Goal: Navigation & Orientation: Find specific page/section

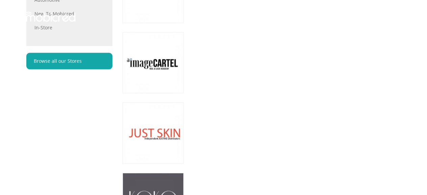
scroll to position [540, 0]
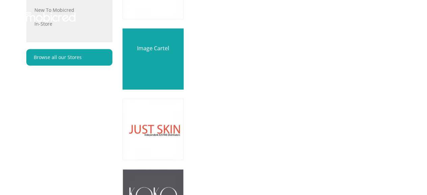
click at [161, 62] on link at bounding box center [153, 59] width 72 height 72
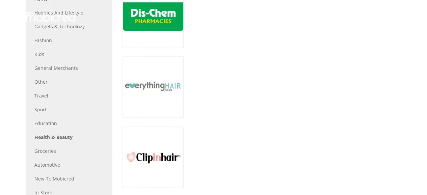
scroll to position [382, 0]
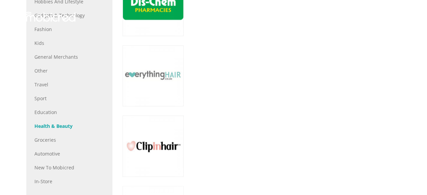
click at [59, 124] on link "Health & Beauty" at bounding box center [69, 125] width 70 height 7
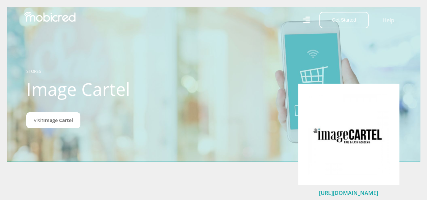
click at [345, 193] on link "https://imagecartel.co.za/" at bounding box center [348, 192] width 59 height 7
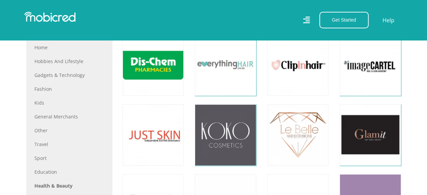
scroll to position [337, 0]
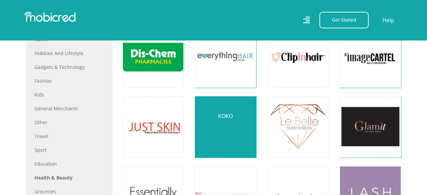
click at [231, 134] on link at bounding box center [225, 127] width 72 height 72
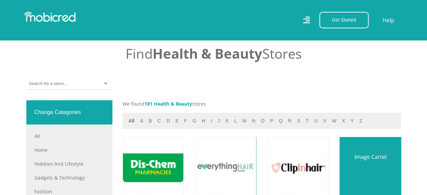
scroll to position [225, 0]
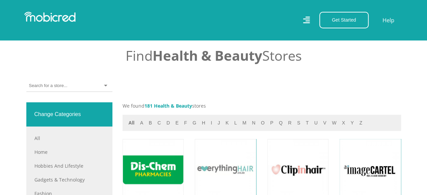
click at [105, 85] on div at bounding box center [69, 86] width 86 height 12
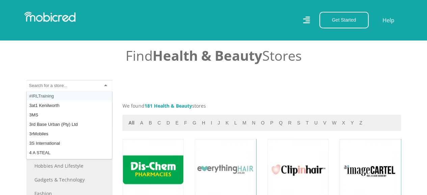
click at [105, 85] on div at bounding box center [69, 86] width 86 height 12
click at [166, 83] on div "#IRLTraining 3at1 Kenilworth 3MS 3rd Base Urban (Pty) Ltd 3rMobiles 3S Internat…" at bounding box center [213, 91] width 384 height 22
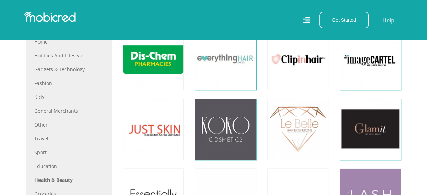
scroll to position [427, 0]
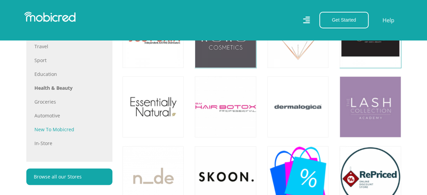
click at [62, 129] on link "New to Mobicred" at bounding box center [69, 129] width 70 height 7
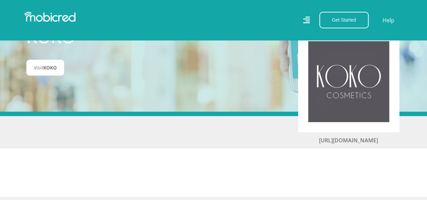
scroll to position [45, 0]
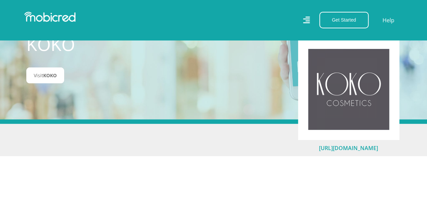
click at [351, 150] on link "[URL][DOMAIN_NAME]" at bounding box center [348, 147] width 59 height 7
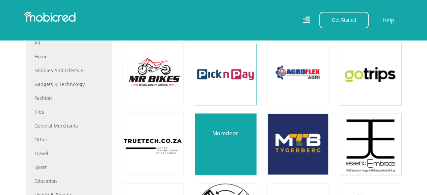
scroll to position [382, 0]
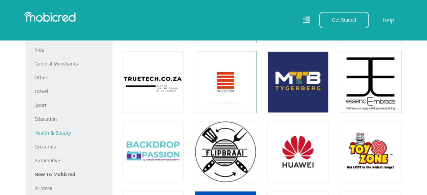
click at [55, 133] on link "Health & Beauty" at bounding box center [69, 132] width 70 height 7
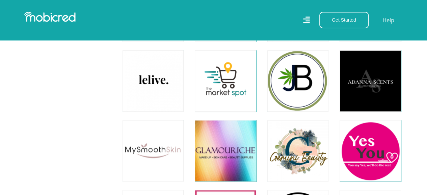
scroll to position [1574, 0]
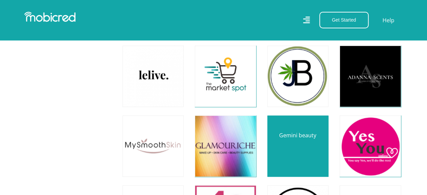
click at [306, 144] on link at bounding box center [298, 146] width 72 height 72
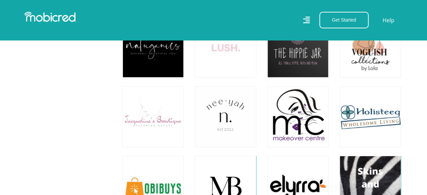
scroll to position [2248, 0]
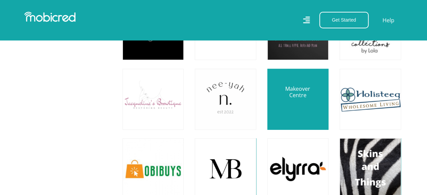
click at [291, 93] on link at bounding box center [298, 99] width 72 height 72
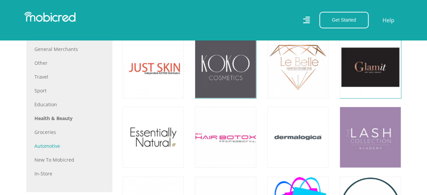
scroll to position [405, 0]
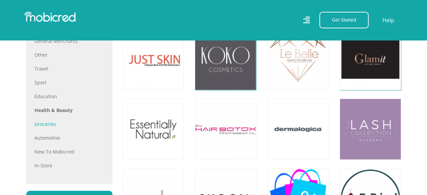
click at [45, 122] on link "Groceries" at bounding box center [69, 123] width 70 height 7
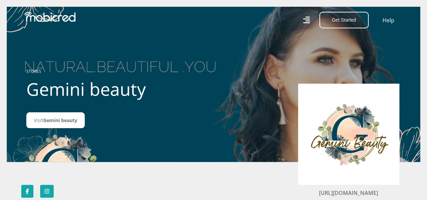
click at [308, 21] on icon at bounding box center [305, 20] width 7 height 7
click at [352, 194] on link "https://geminibeauty.co.za/onlineshop/" at bounding box center [348, 192] width 59 height 7
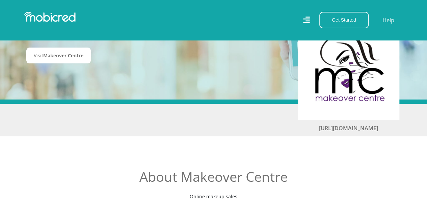
scroll to position [45, 0]
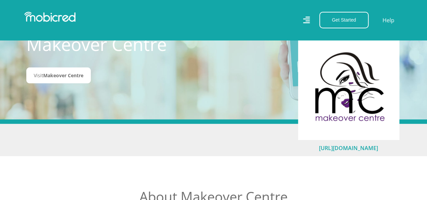
click at [333, 149] on link "[URL][DOMAIN_NAME]" at bounding box center [348, 147] width 59 height 7
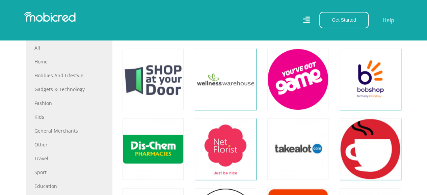
scroll to position [337, 0]
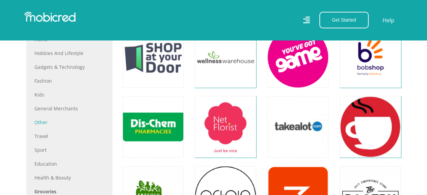
drag, startPoint x: 44, startPoint y: 120, endPoint x: 55, endPoint y: 118, distance: 11.0
click at [44, 120] on link "Other" at bounding box center [69, 122] width 70 height 7
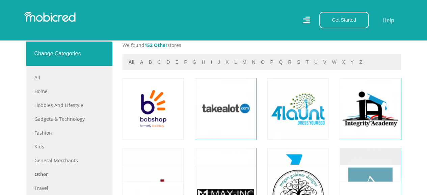
scroll to position [292, 0]
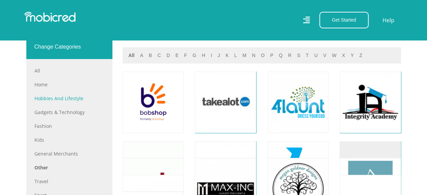
click at [44, 95] on link "Hobbies and Lifestyle" at bounding box center [69, 98] width 70 height 7
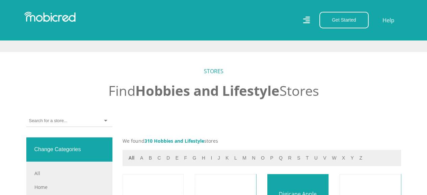
scroll to position [180, 0]
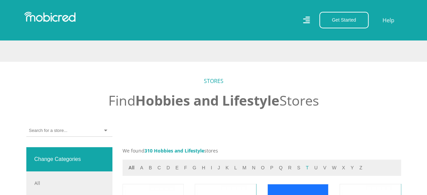
click at [304, 168] on button "t" at bounding box center [307, 168] width 7 height 8
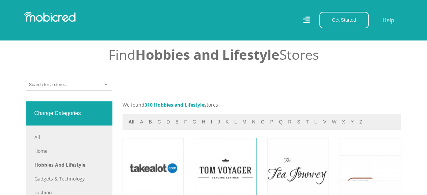
scroll to position [202, 0]
